Goal: Task Accomplishment & Management: Use online tool/utility

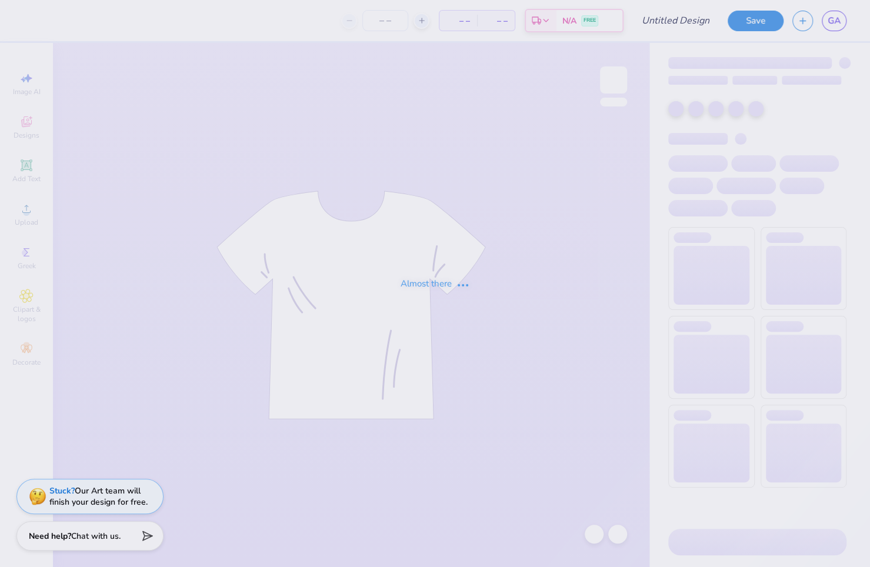
type input "charms"
type input "60"
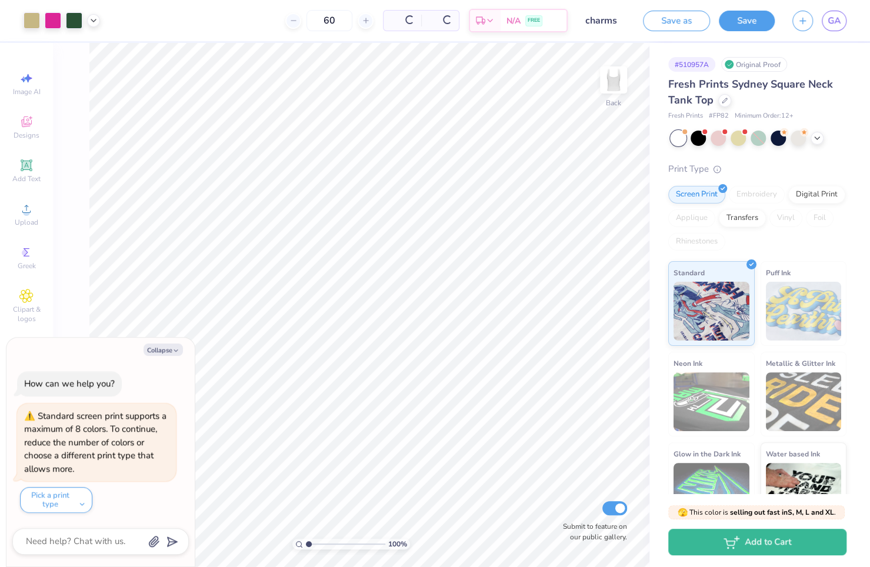
scroll to position [47, 0]
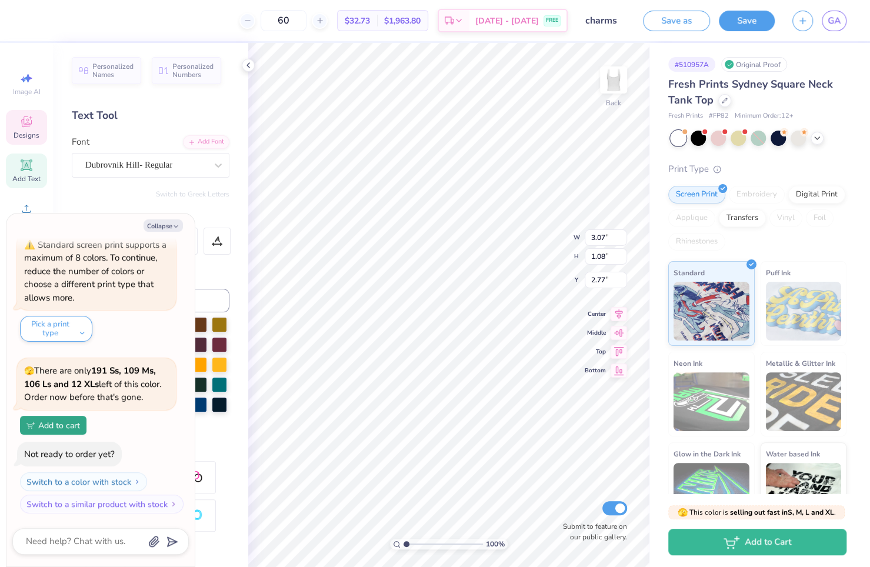
type textarea "x"
type input "6.93"
type input "5.60"
type input "0.90"
click at [157, 223] on button "Collapse" at bounding box center [162, 225] width 39 height 12
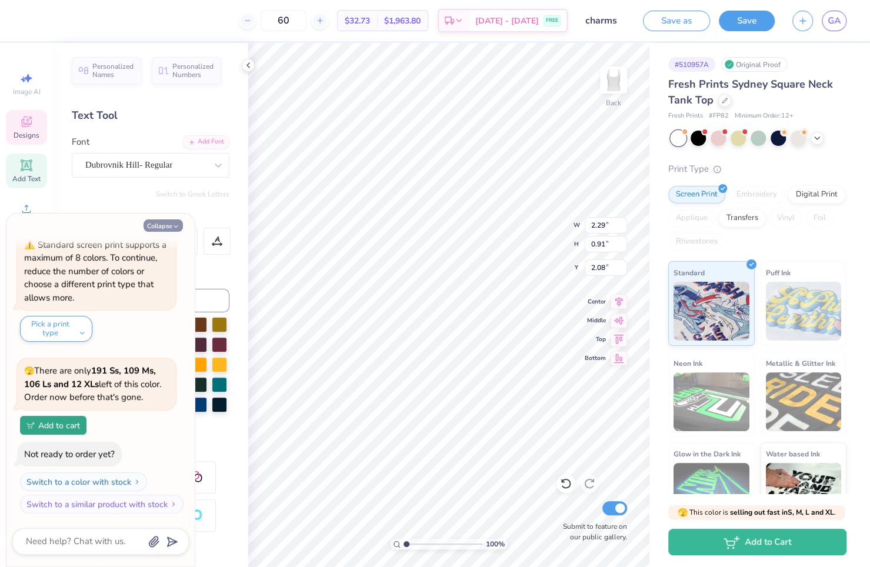
type textarea "x"
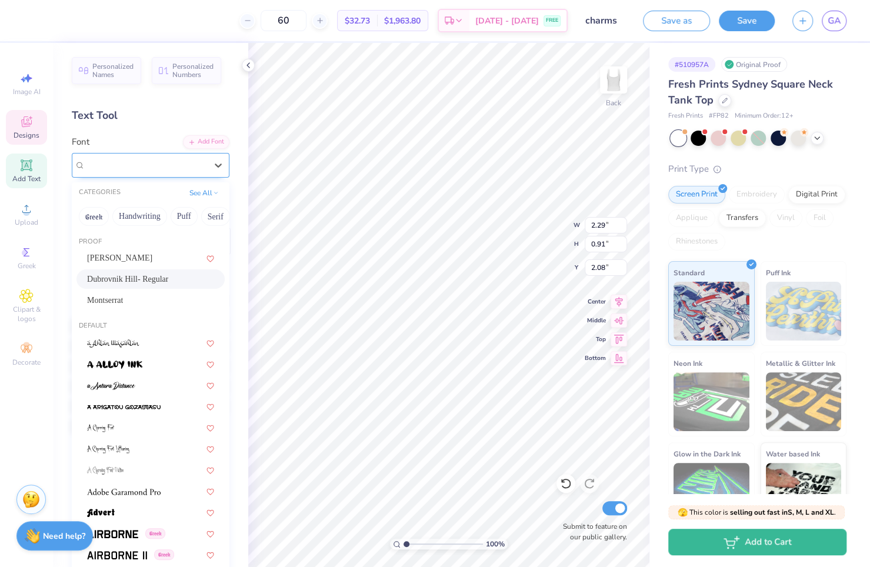
click at [113, 174] on div "Dubrovnik Hill- Regular" at bounding box center [151, 165] width 158 height 25
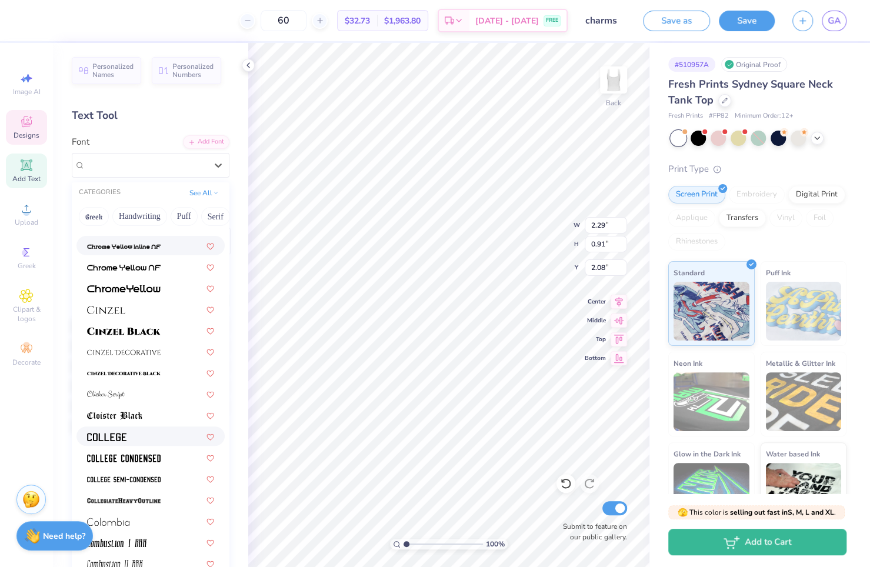
scroll to position [1410, 0]
click at [122, 390] on img at bounding box center [106, 394] width 38 height 8
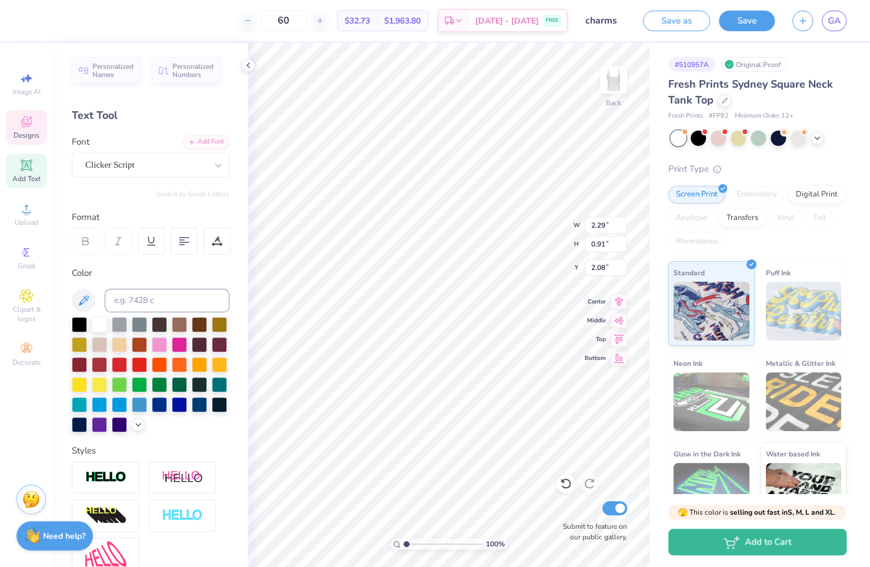
type input "1.31"
type input "0.63"
type input "2.23"
type input "2.18"
type input "1.05"
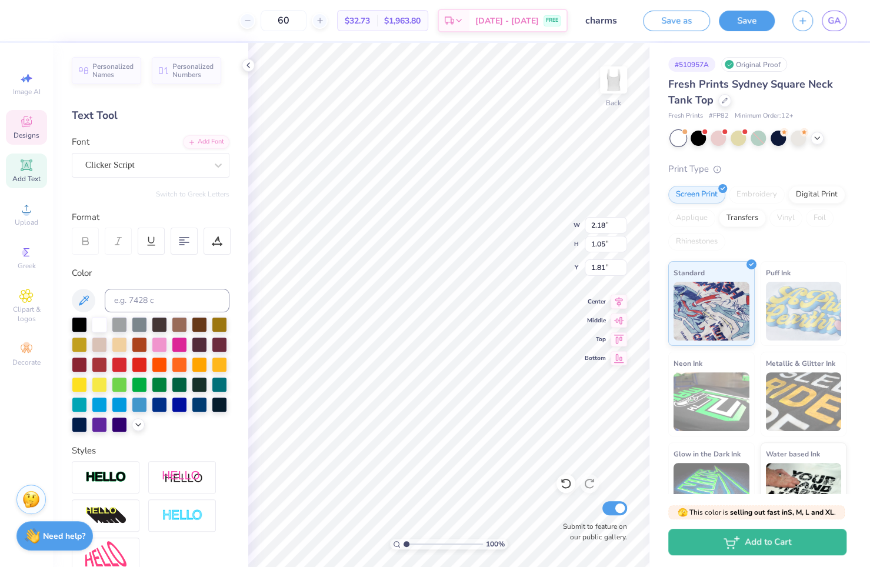
type input "1.81"
type input "2.61"
type input "1.25"
type input "1.60"
click at [619, 299] on icon at bounding box center [619, 300] width 8 height 10
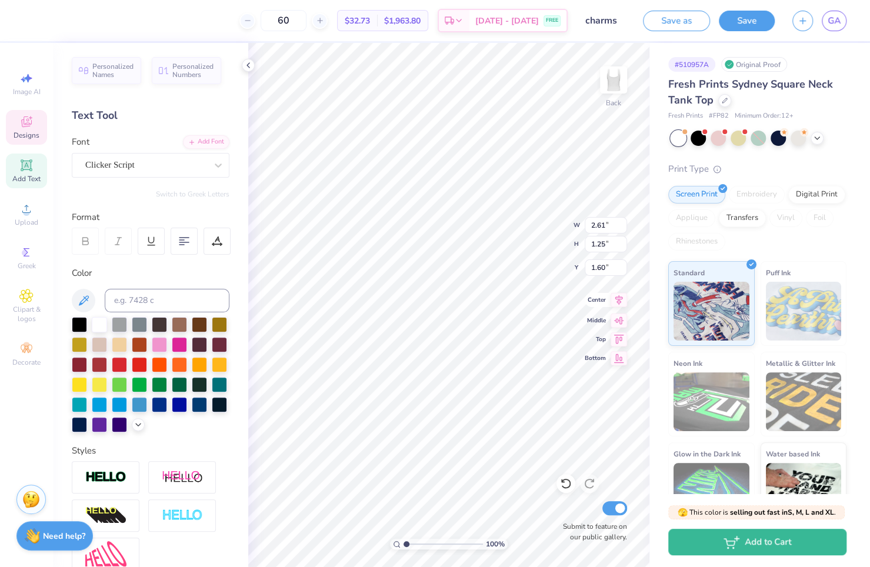
type input "3.07"
type input "1.08"
type input "2.77"
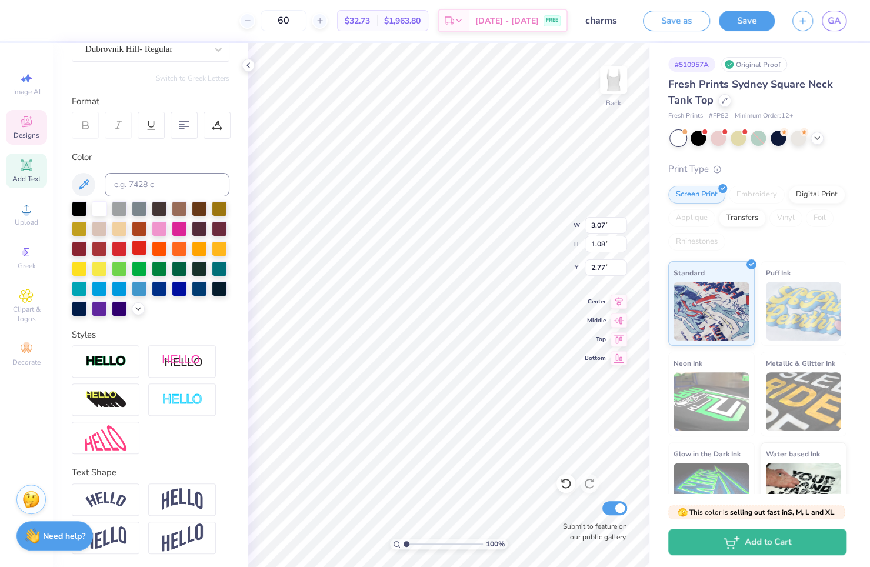
scroll to position [62, 0]
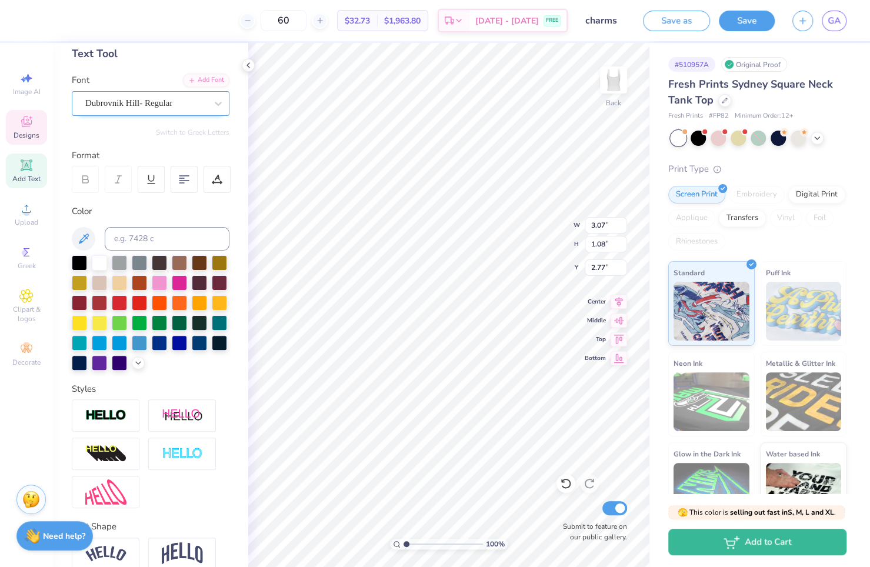
click at [131, 91] on div "Dubrovnik Hill- Regular" at bounding box center [151, 103] width 158 height 25
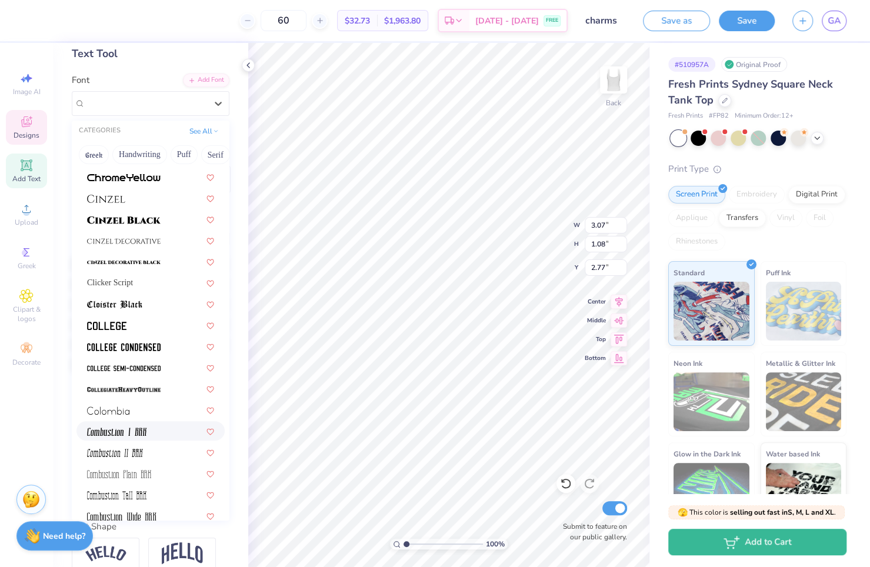
scroll to position [1443, 0]
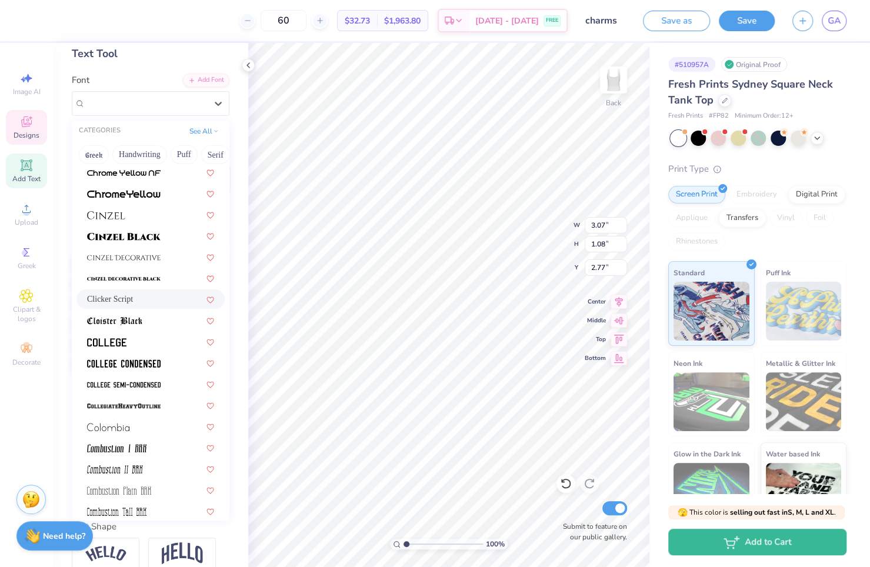
click at [118, 301] on span "Clicker Script" at bounding box center [110, 299] width 46 height 12
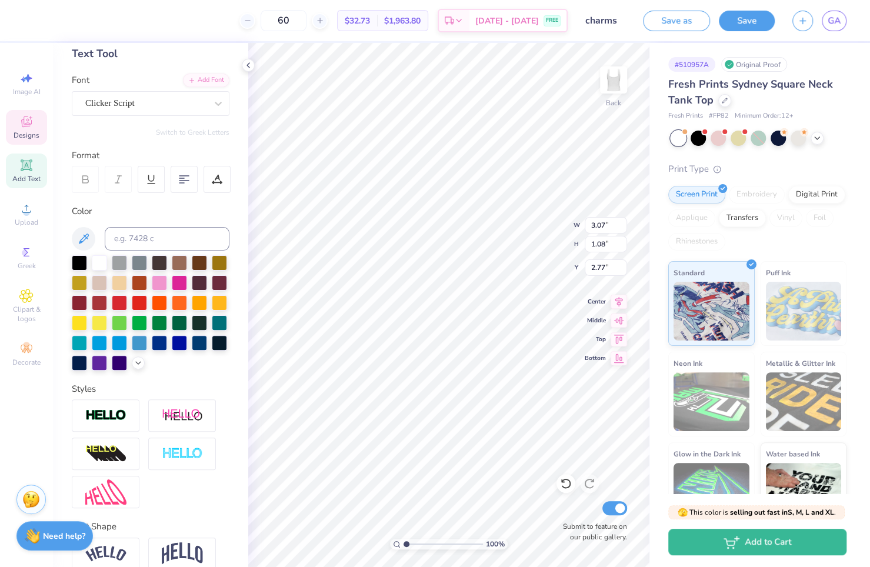
type input "1.71"
type input "0.70"
type input "2.96"
type input "2.77"
type input "1.13"
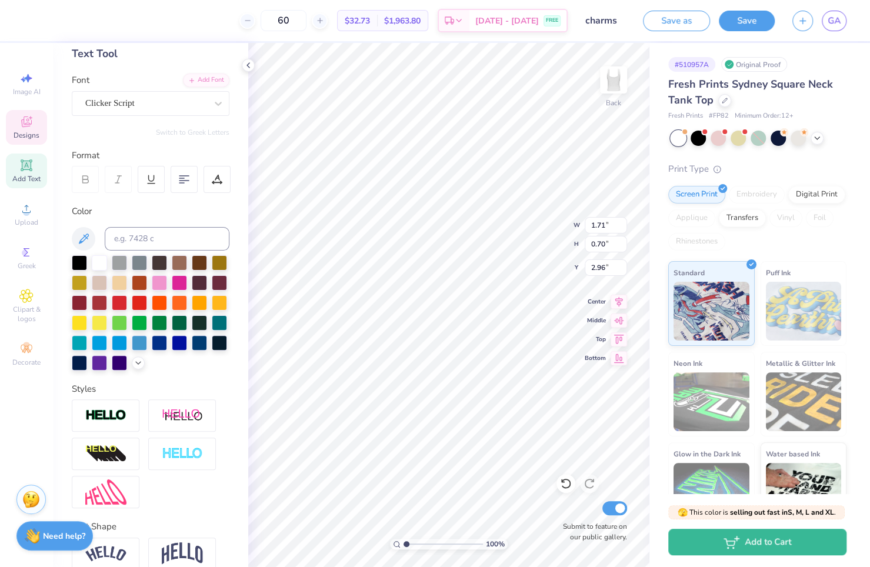
type input "2.52"
type input "3.41"
type input "1.39"
type input "2.55"
click at [128, 104] on div "Dubrovnik Hill- Regular" at bounding box center [146, 103] width 124 height 18
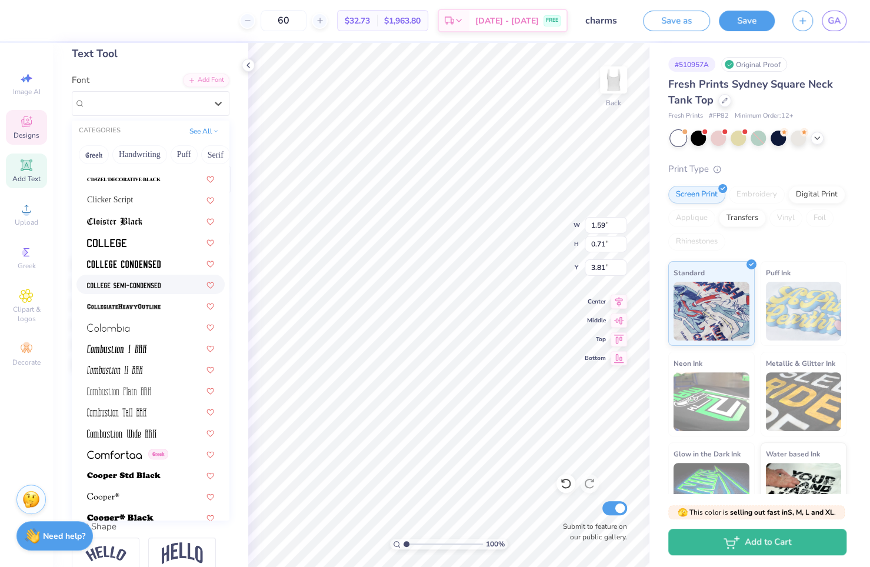
scroll to position [1500, 0]
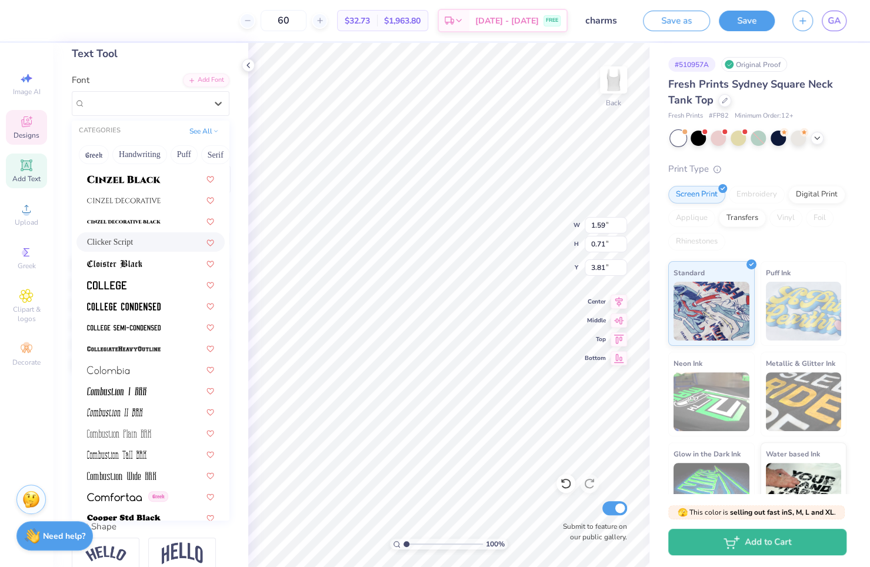
click at [136, 243] on div "Clicker Script" at bounding box center [150, 242] width 127 height 12
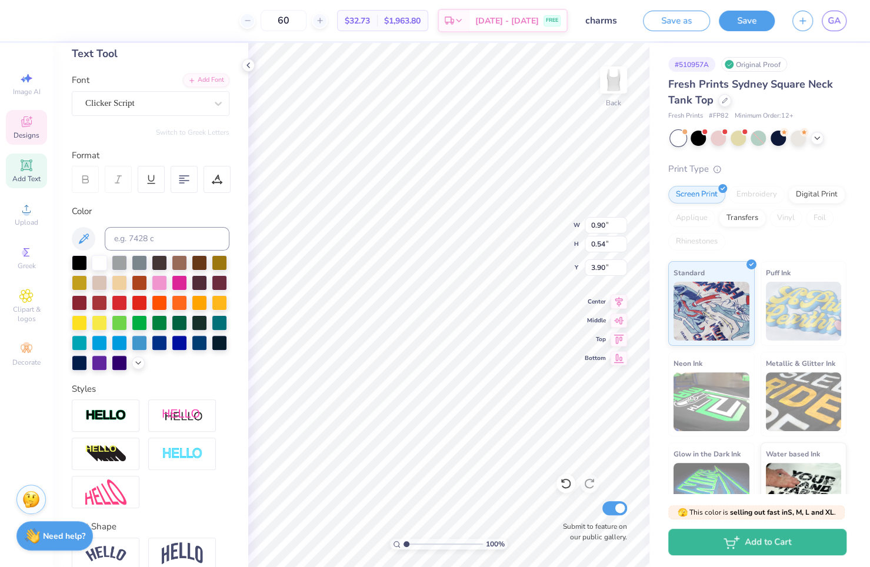
type input "0.90"
type input "0.54"
type input "3.90"
type input "1.36"
type input "0.82"
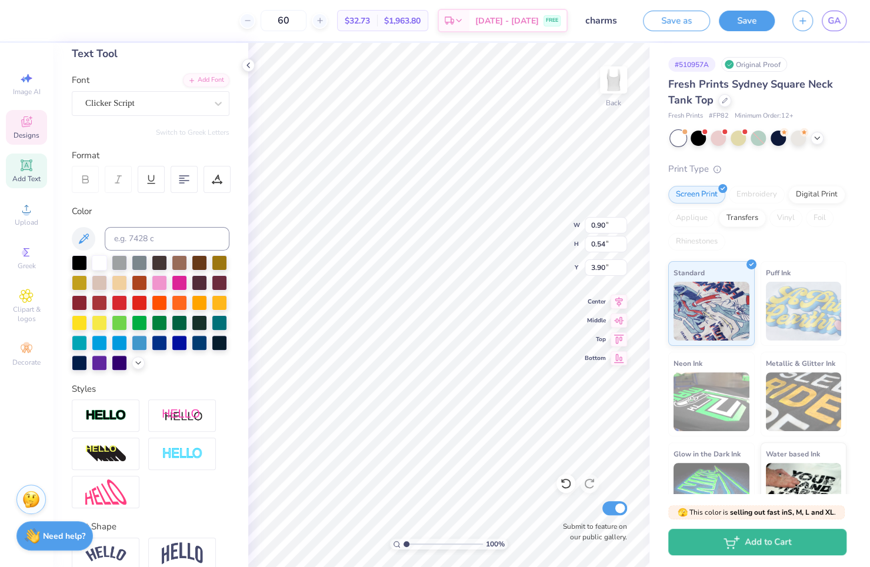
type input "3.62"
type input "1.69"
type input "1.02"
click at [616, 302] on icon at bounding box center [618, 300] width 16 height 14
type input "3.66"
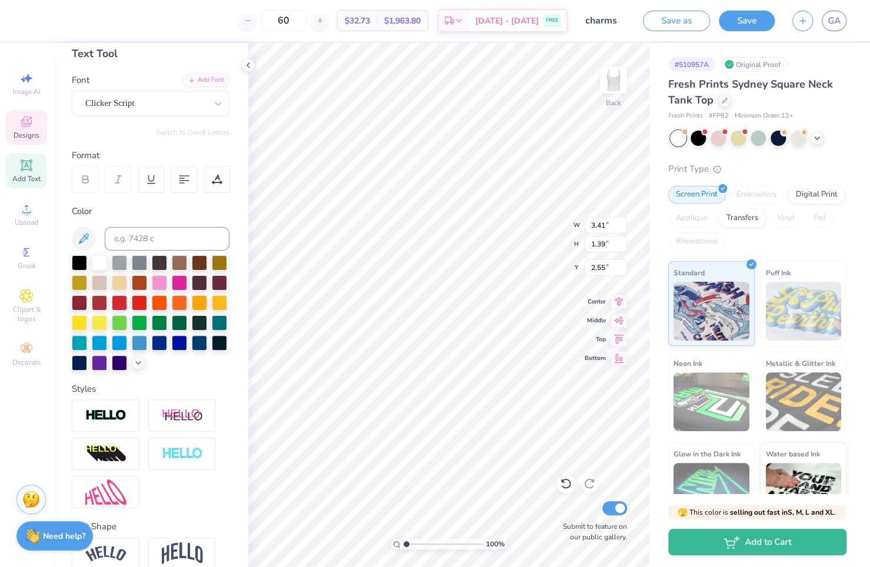
type input "2.96"
type input "1.20"
type input "2.62"
type input "2.61"
type input "1.25"
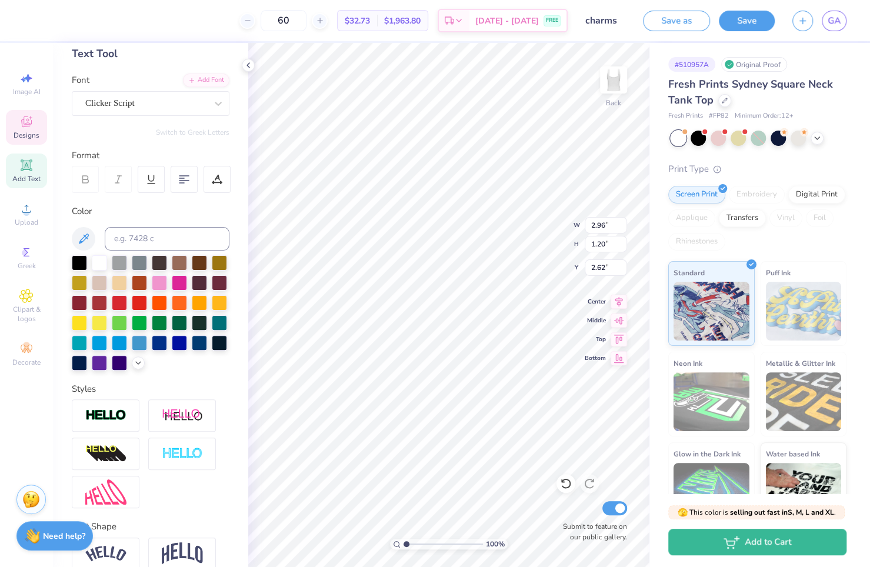
type input "1.60"
type input "1.58"
type input "3.86"
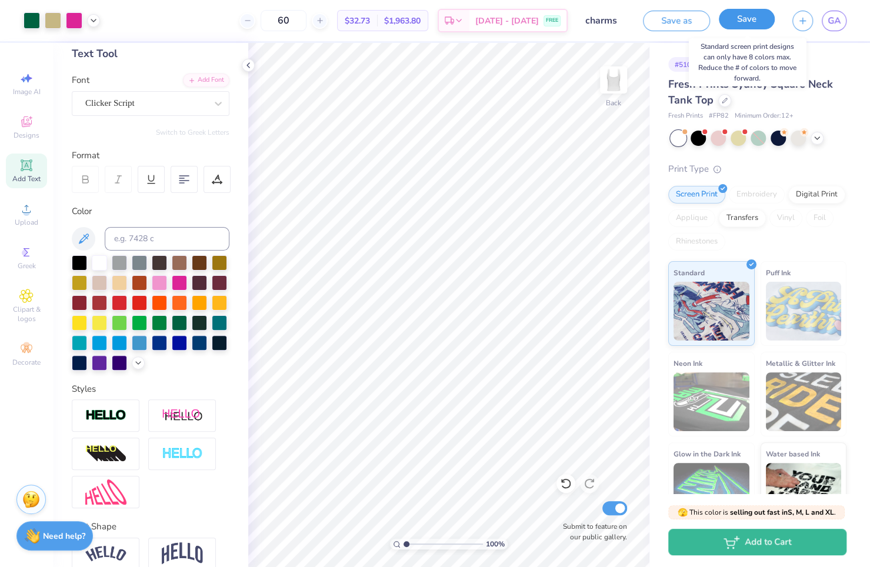
click at [738, 23] on button "Save" at bounding box center [747, 19] width 56 height 21
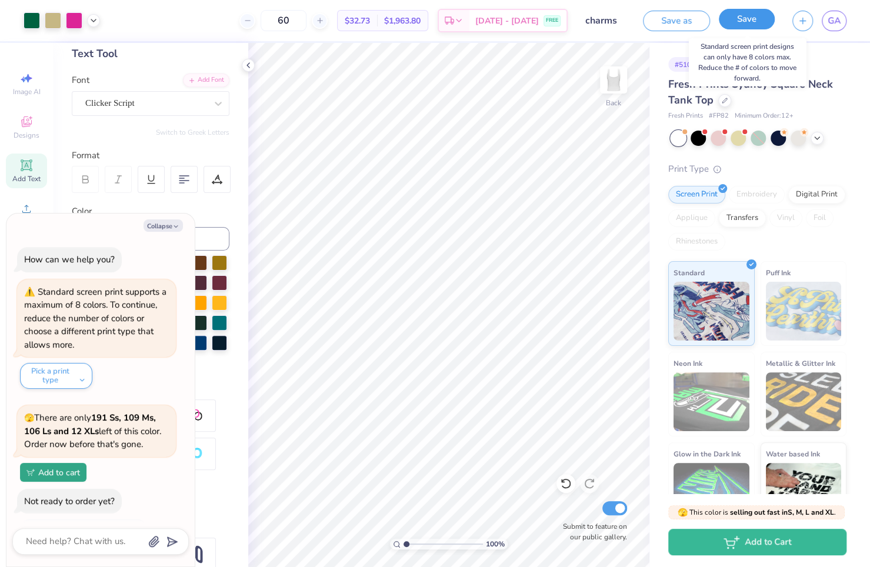
scroll to position [163, 0]
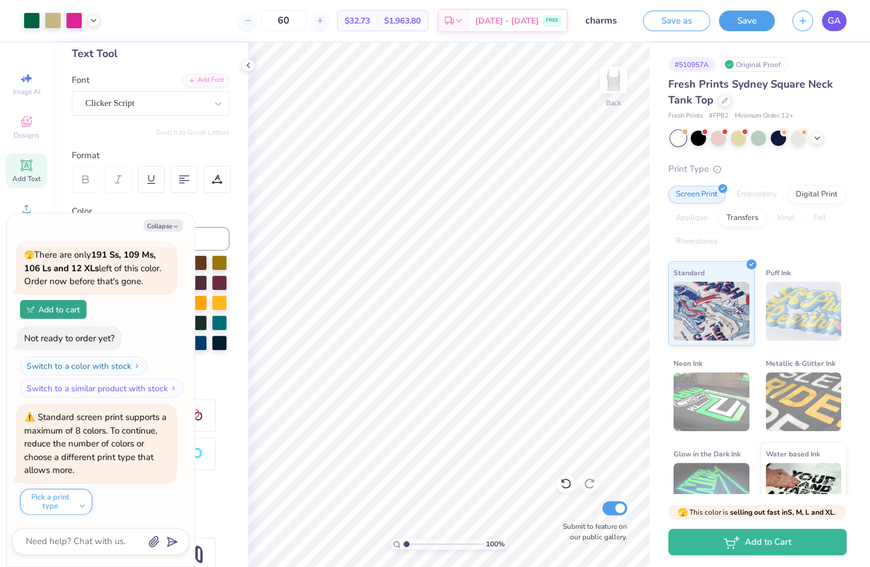
click at [830, 25] on span "GA" at bounding box center [833, 21] width 13 height 14
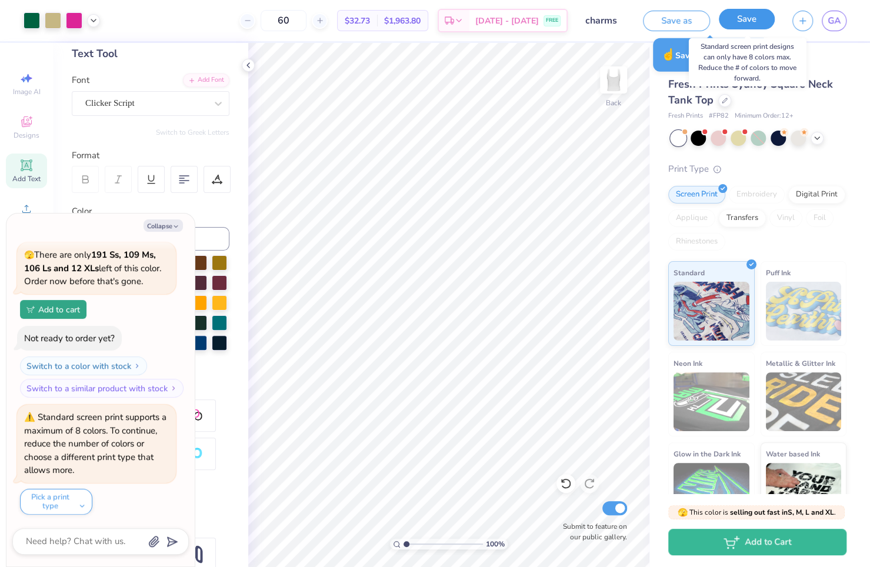
click at [756, 19] on button "Save" at bounding box center [747, 19] width 56 height 21
type textarea "x"
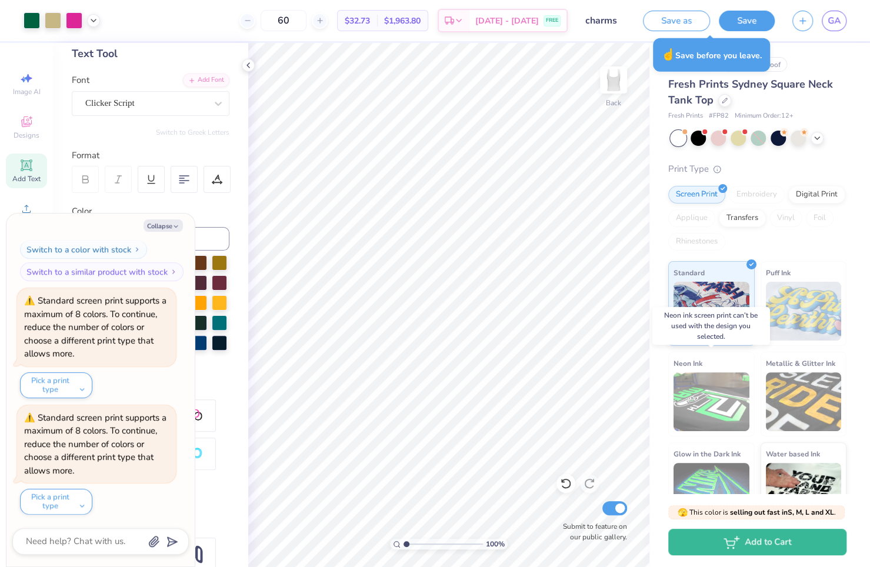
scroll to position [33, 0]
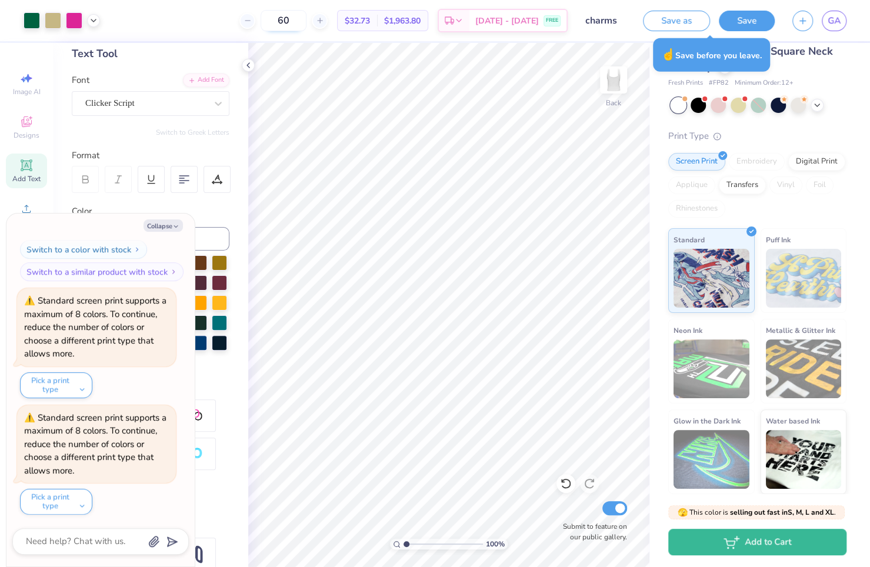
click at [306, 16] on input "60" at bounding box center [284, 20] width 46 height 21
drag, startPoint x: 314, startPoint y: 17, endPoint x: 284, endPoint y: 15, distance: 30.0
click at [285, 16] on div "60" at bounding box center [283, 20] width 88 height 21
type input "60"
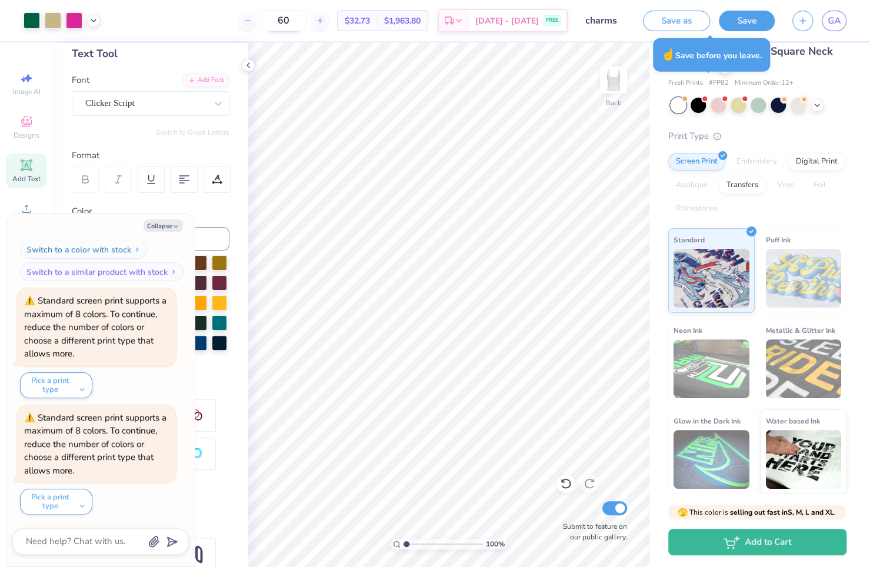
type textarea "x"
click at [306, 26] on input "60" at bounding box center [284, 20] width 46 height 21
click at [306, 24] on input "60" at bounding box center [284, 20] width 46 height 21
type input "70"
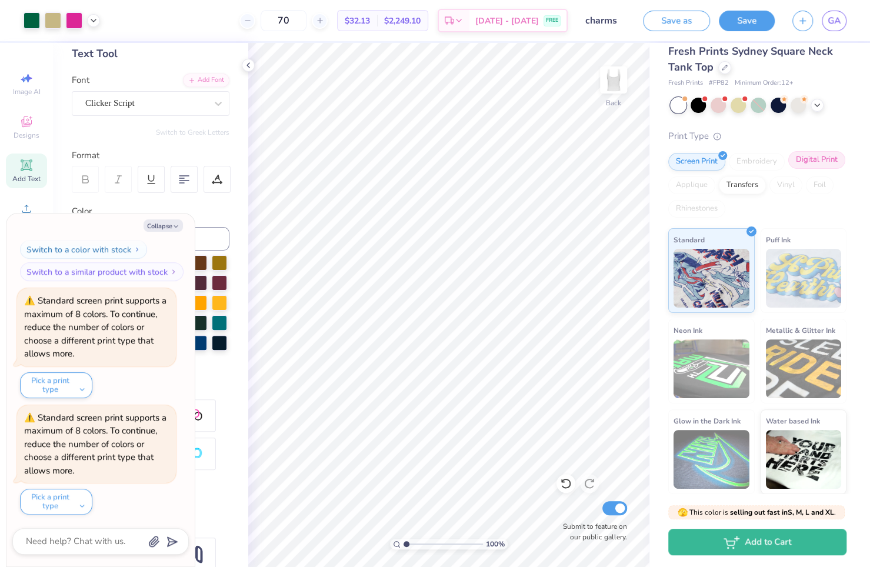
click at [807, 158] on div "Digital Print" at bounding box center [816, 160] width 57 height 18
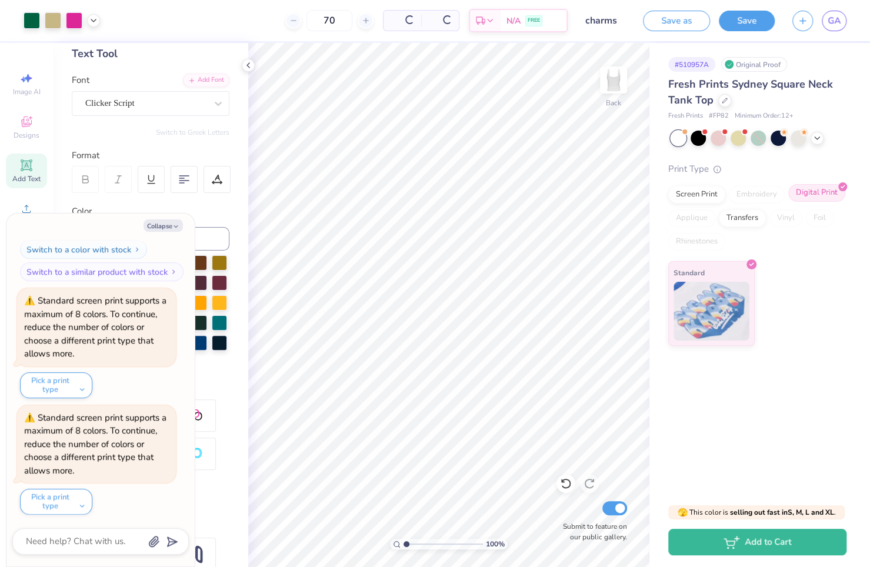
scroll to position [0, 0]
click at [743, 20] on button "Save" at bounding box center [747, 19] width 56 height 21
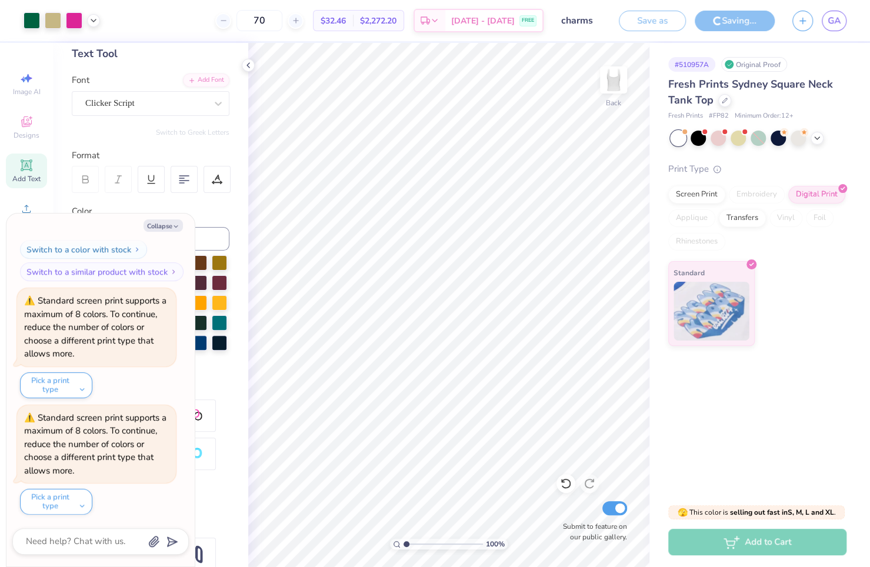
scroll to position [279, 0]
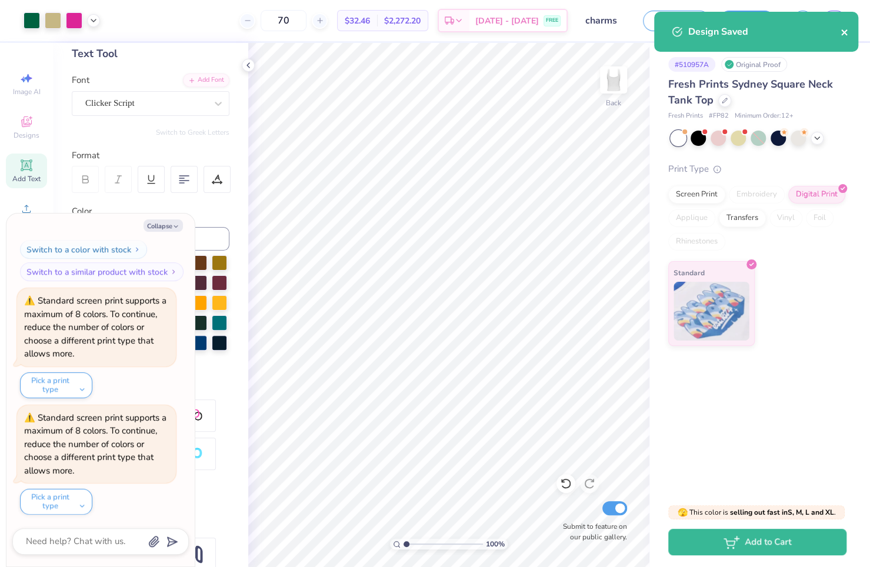
click at [840, 31] on icon "close" at bounding box center [844, 32] width 8 height 9
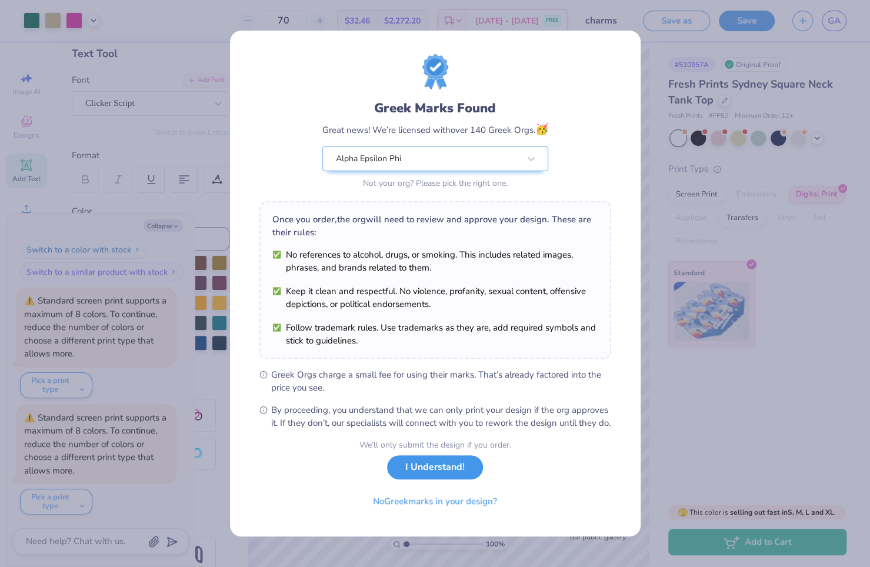
click at [465, 473] on button "I Understand!" at bounding box center [435, 467] width 96 height 24
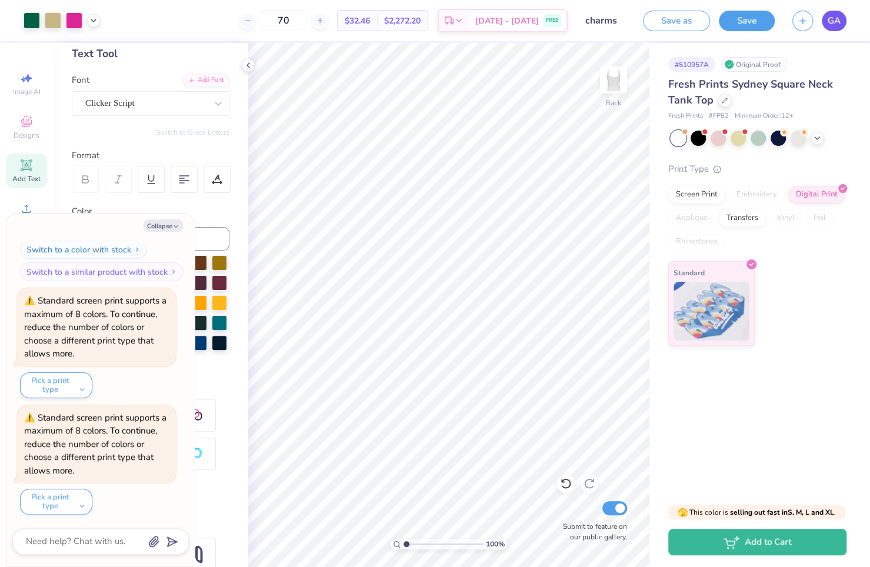
click at [829, 19] on span "GA" at bounding box center [833, 21] width 13 height 14
type textarea "x"
